Goal: Find specific page/section: Find specific page/section

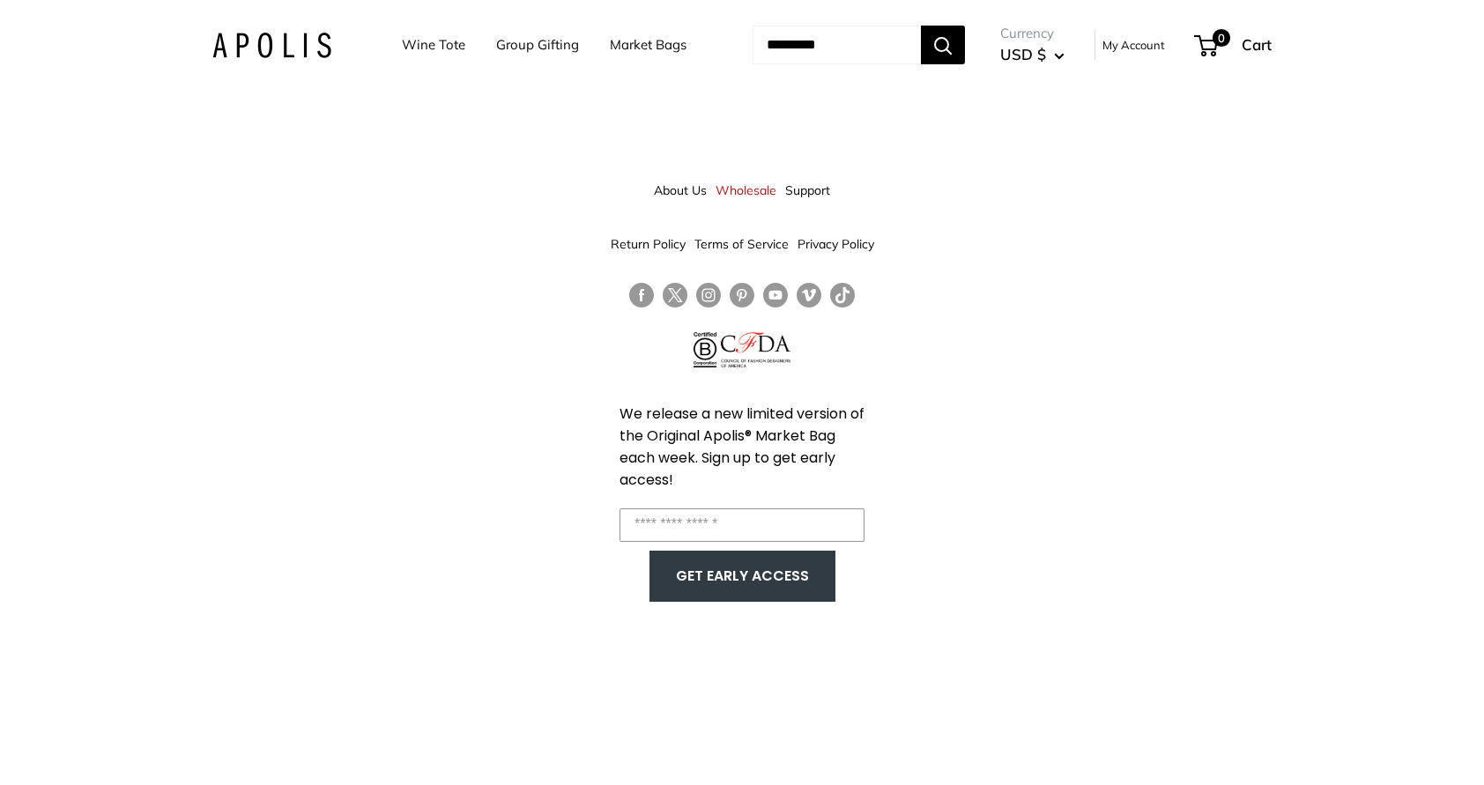
click at [616, 44] on link "Market Bags" at bounding box center [648, 45] width 77 height 25
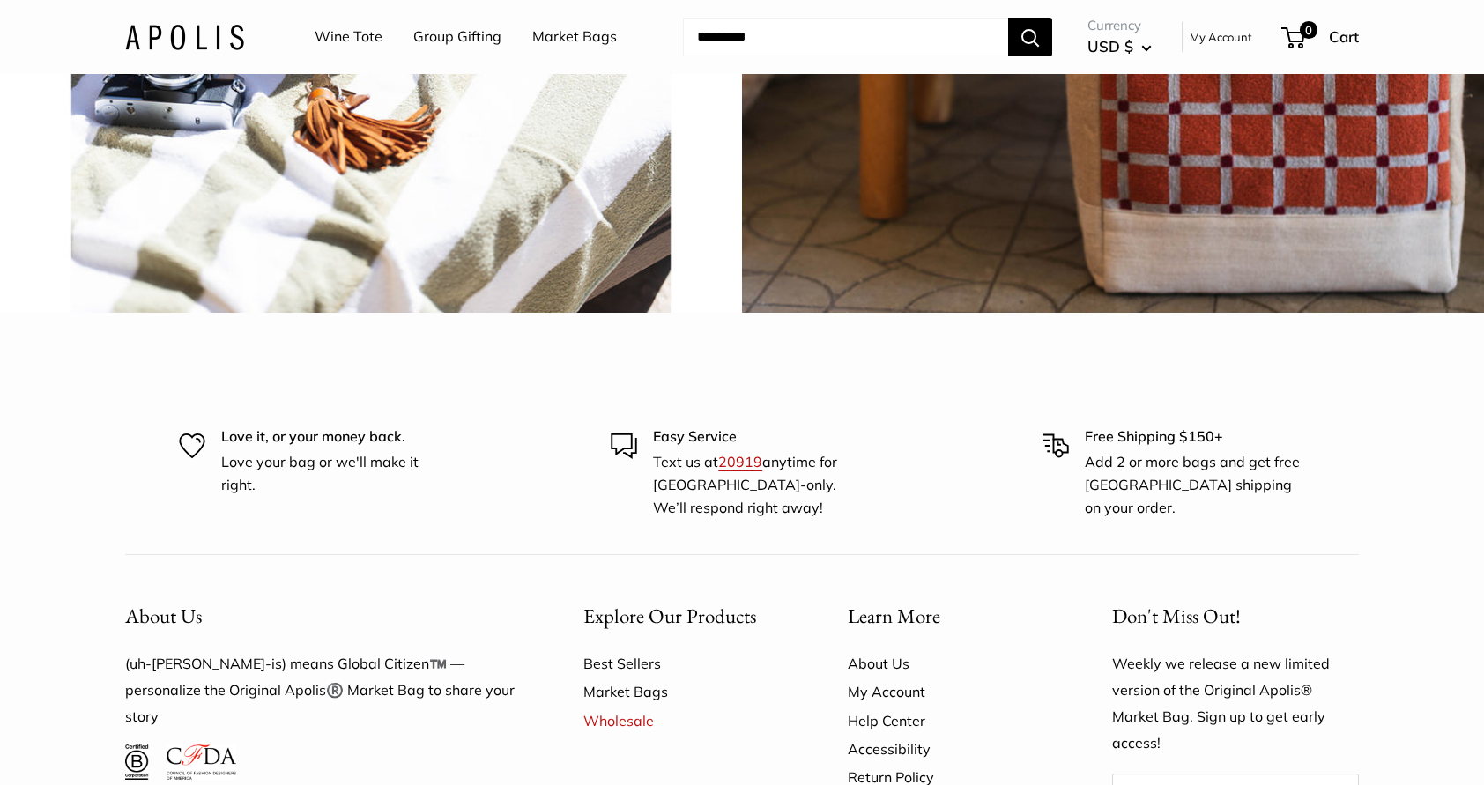
scroll to position [4343, 0]
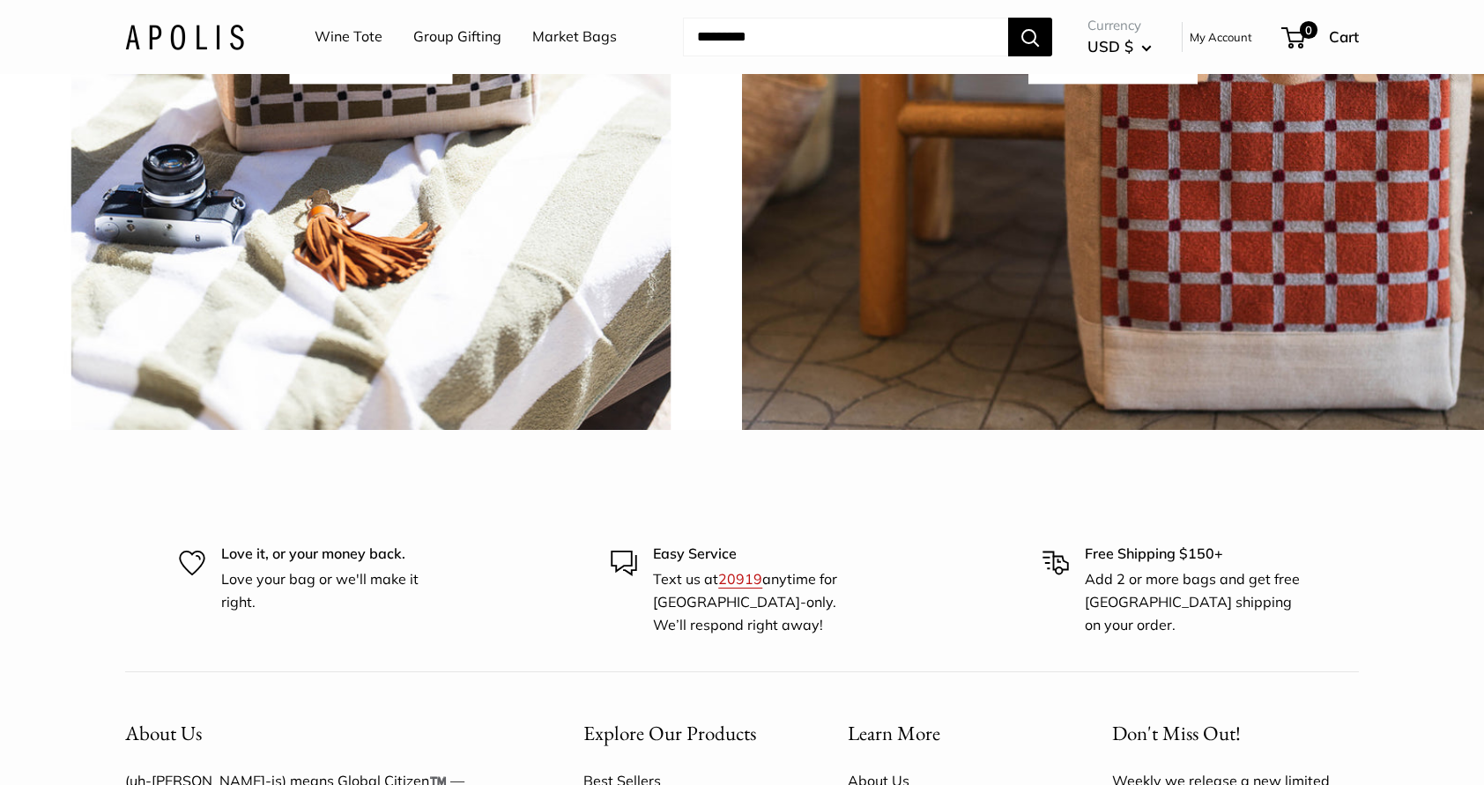
click at [1121, 84] on span "chenille brick" at bounding box center [1112, 58] width 169 height 50
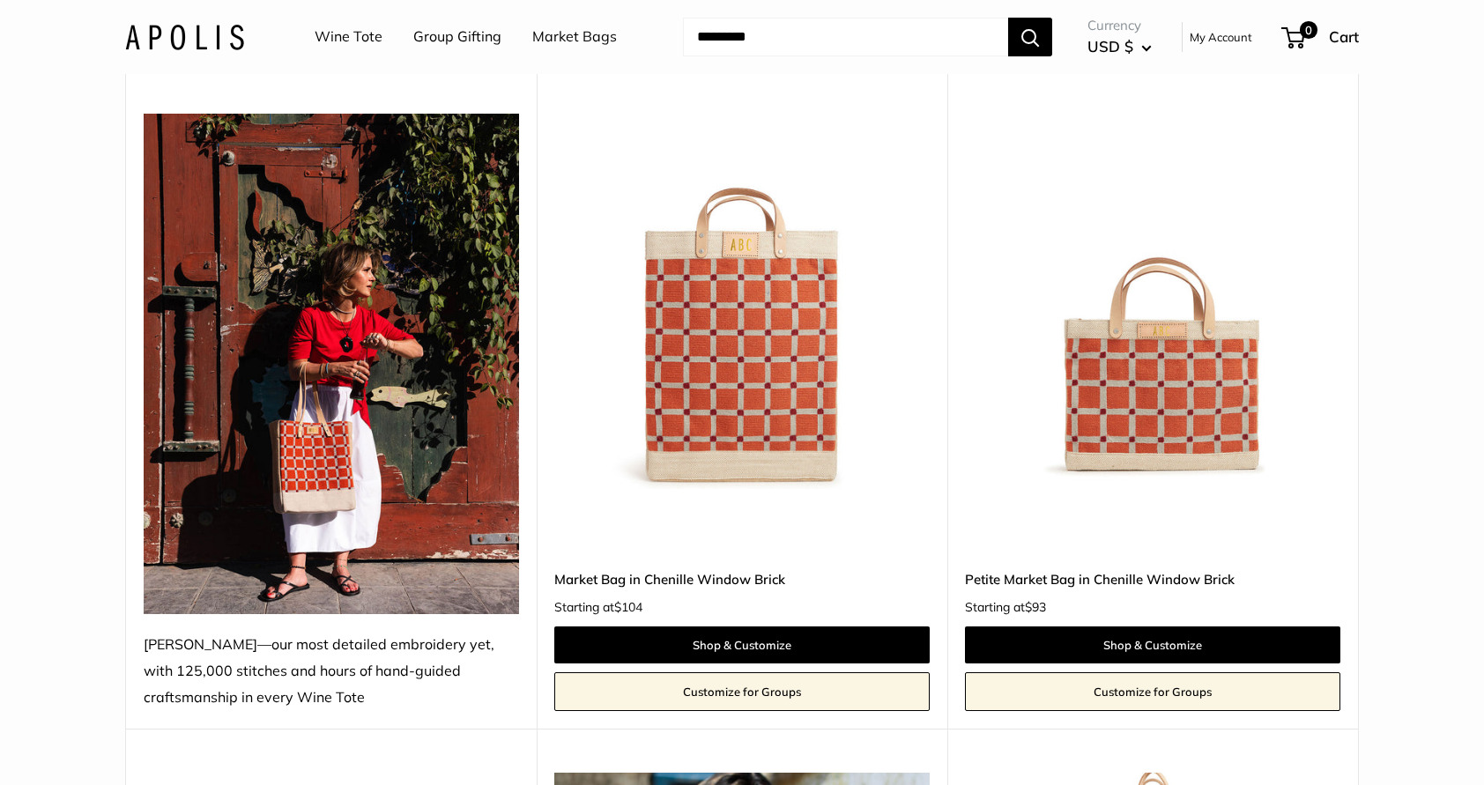
scroll to position [7652, 0]
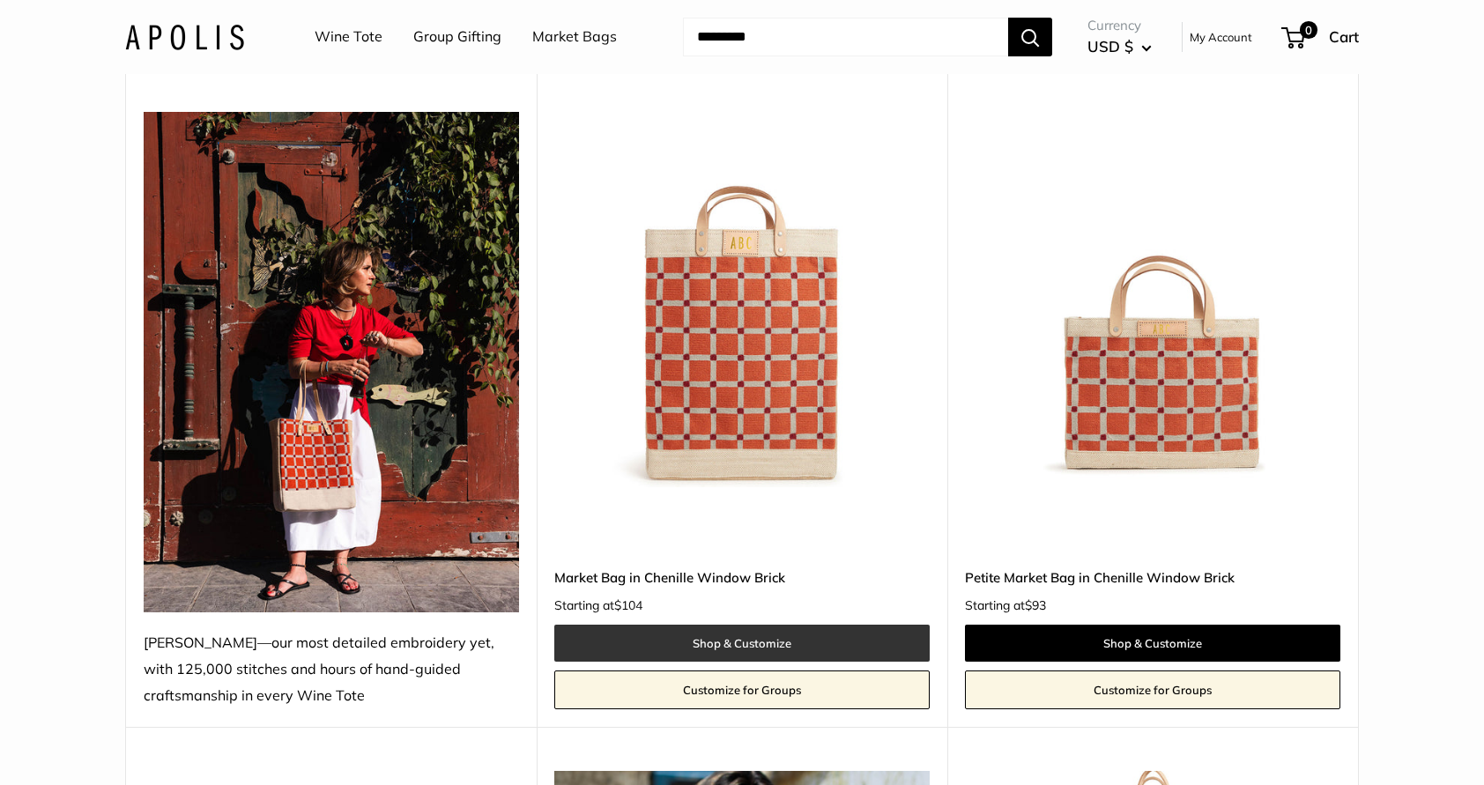
click at [736, 634] on link "Shop & Customize" at bounding box center [741, 643] width 375 height 37
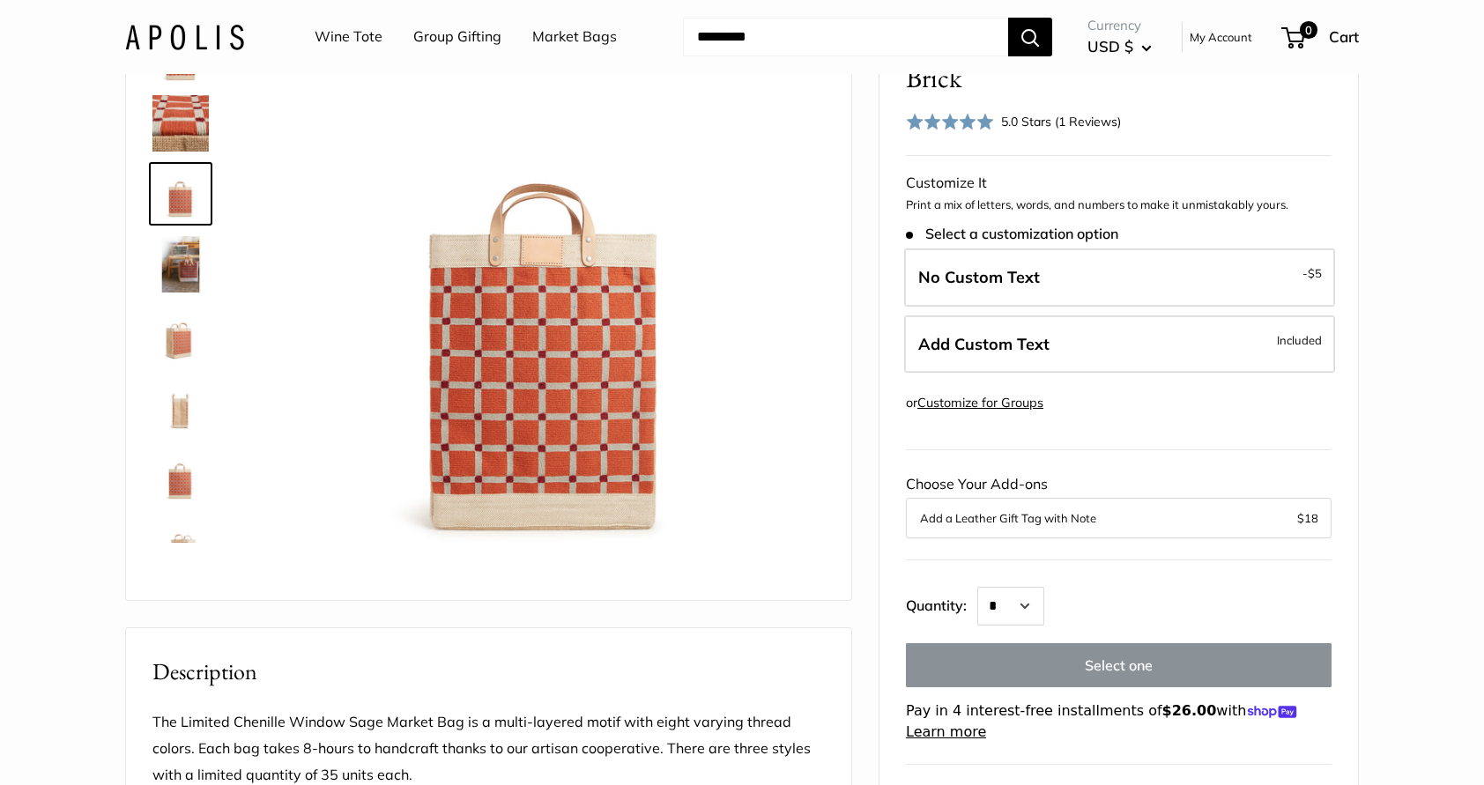
scroll to position [141, 0]
